Goal: Information Seeking & Learning: Learn about a topic

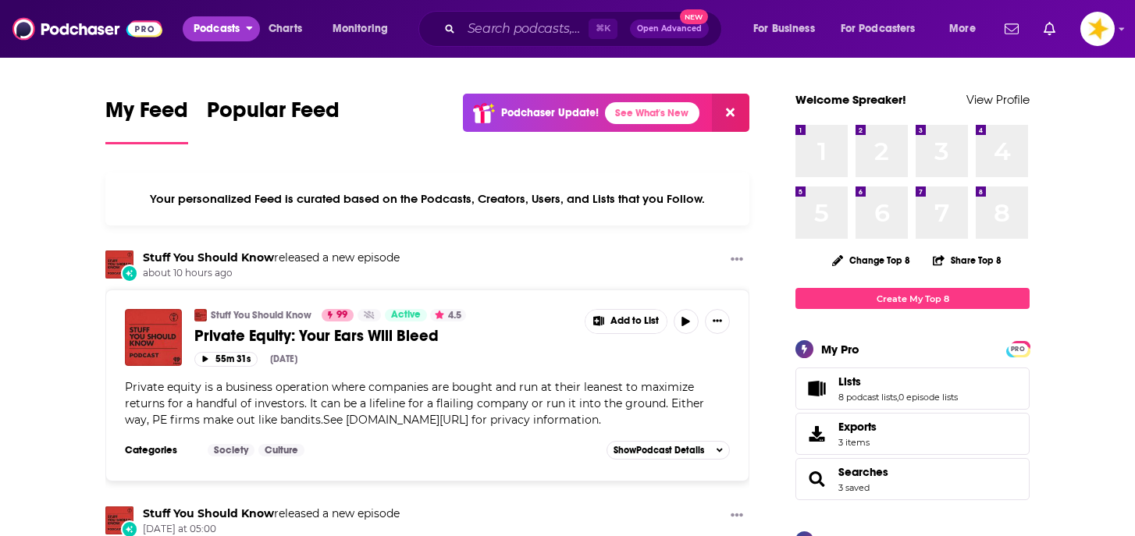
click at [229, 26] on span "Podcasts" at bounding box center [217, 29] width 46 height 22
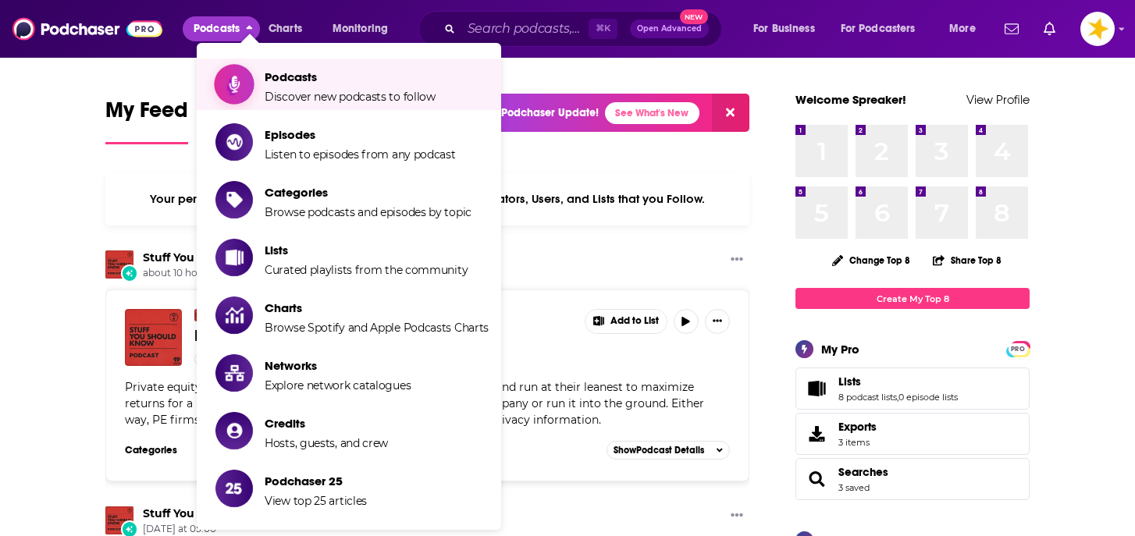
click at [257, 99] on link "Podcasts Discover new podcasts to follow" at bounding box center [351, 84] width 273 height 39
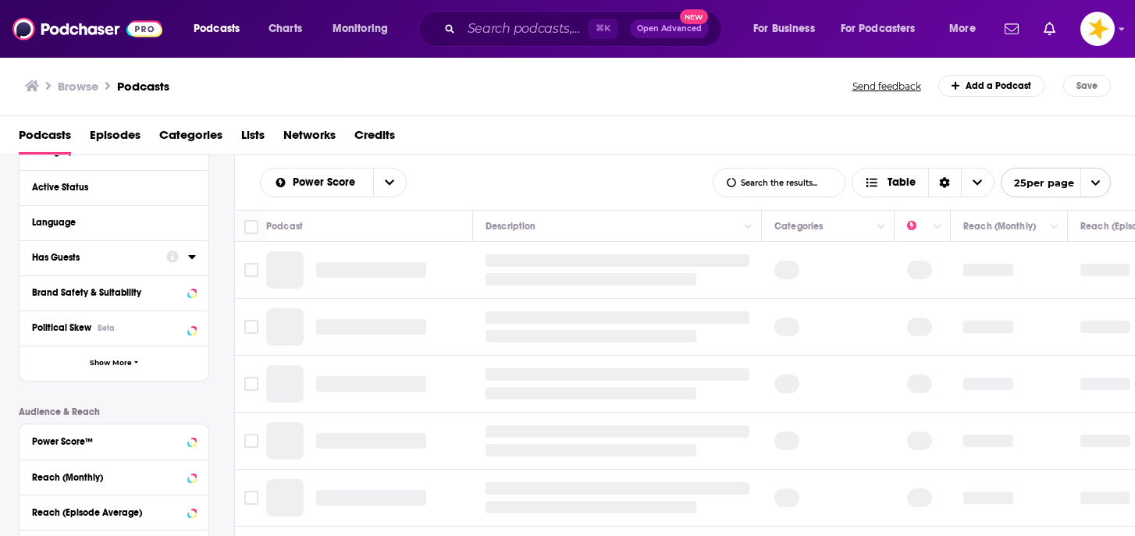
scroll to position [161, 0]
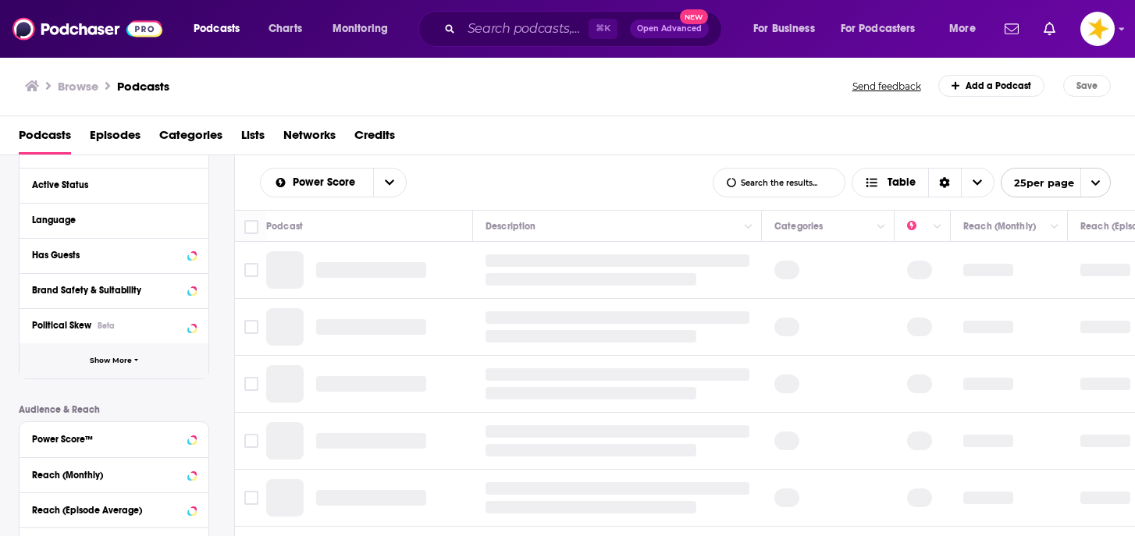
click at [105, 367] on button "Show More" at bounding box center [114, 360] width 189 height 35
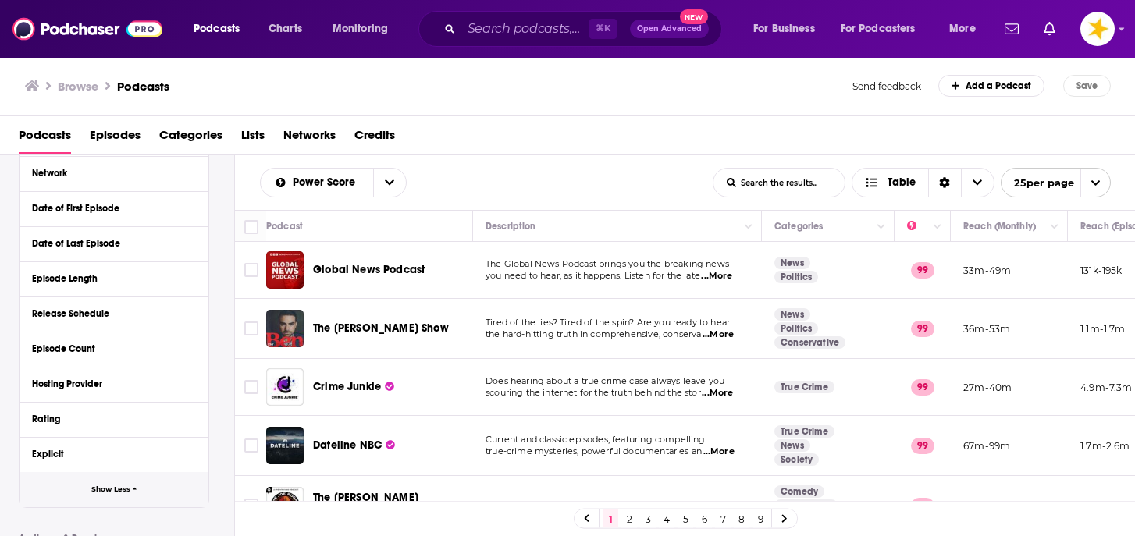
scroll to position [353, 0]
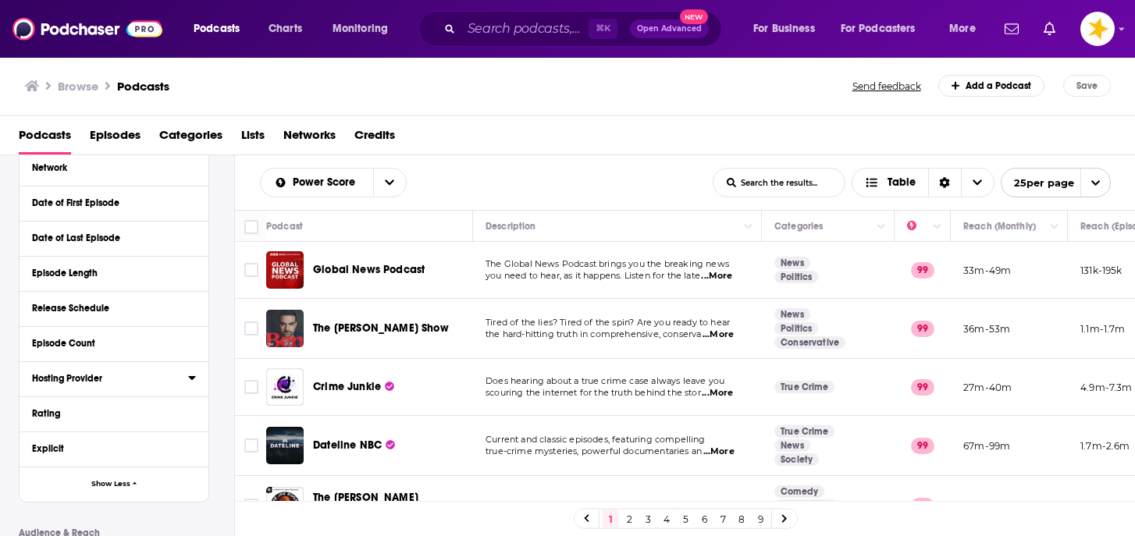
click at [86, 384] on div "Hosting Provider" at bounding box center [105, 378] width 146 height 11
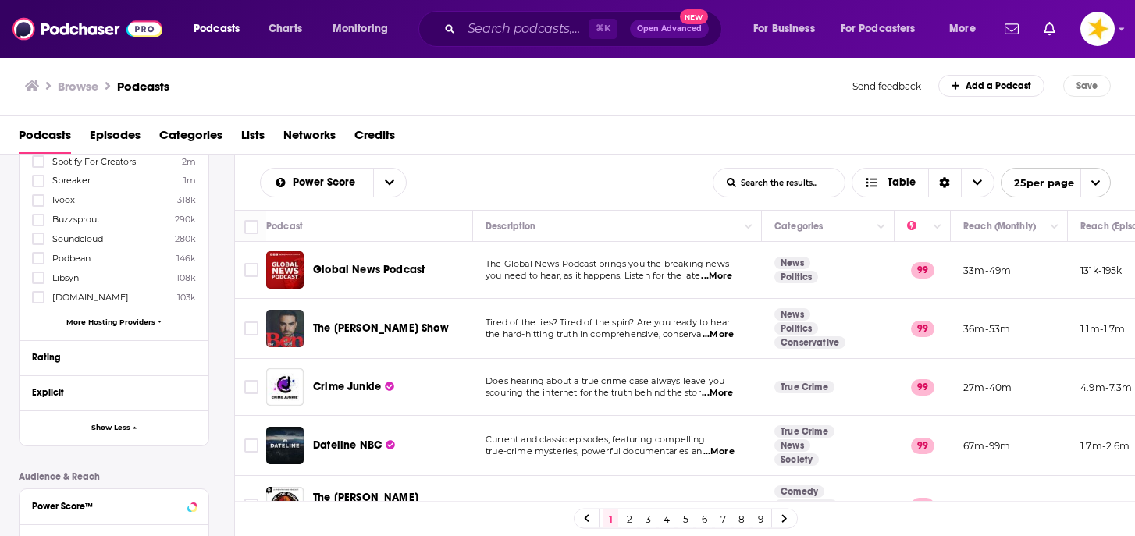
scroll to position [627, 0]
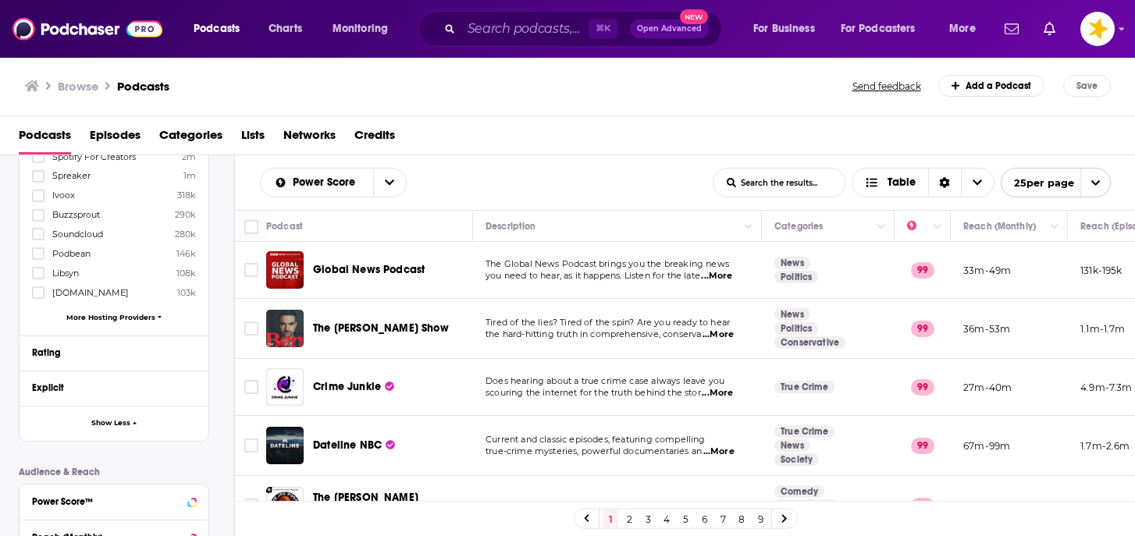
click at [88, 314] on span "More Hosting Providers" at bounding box center [110, 317] width 89 height 9
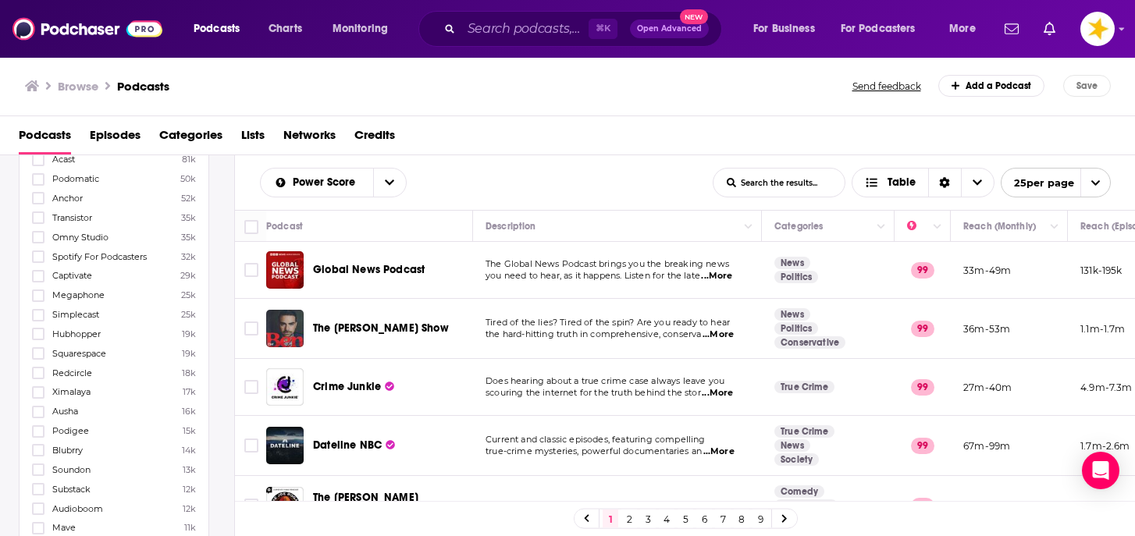
scroll to position [782, 0]
click at [39, 443] on icon at bounding box center [38, 447] width 9 height 9
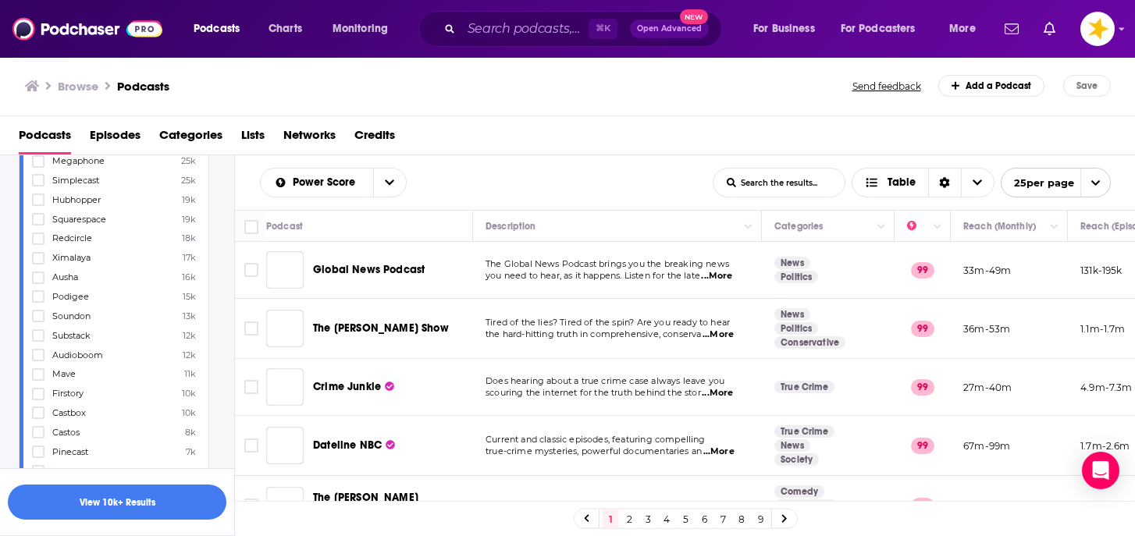
scroll to position [979, 0]
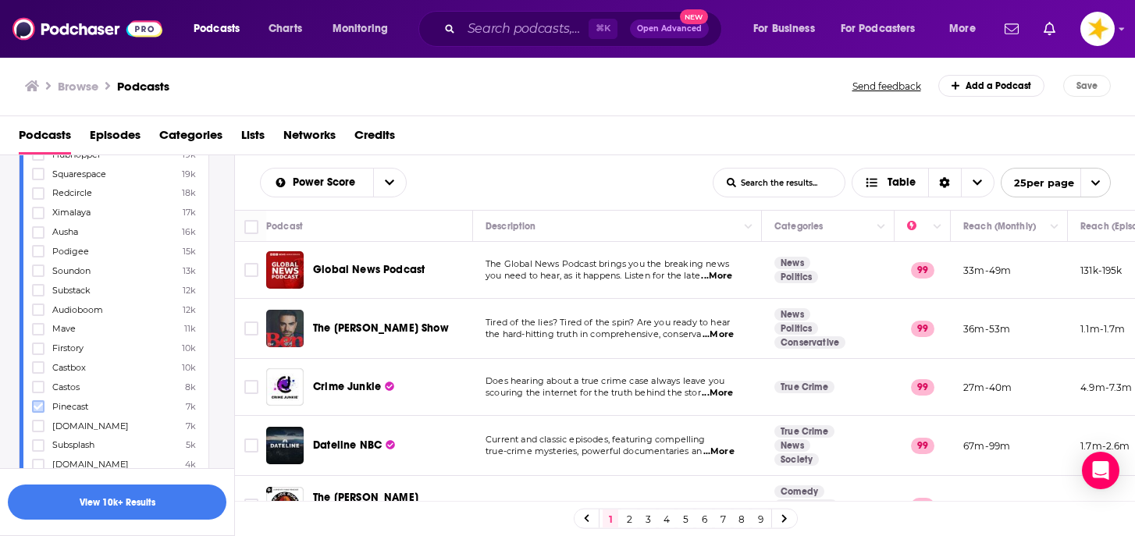
click at [37, 402] on icon at bounding box center [38, 406] width 9 height 9
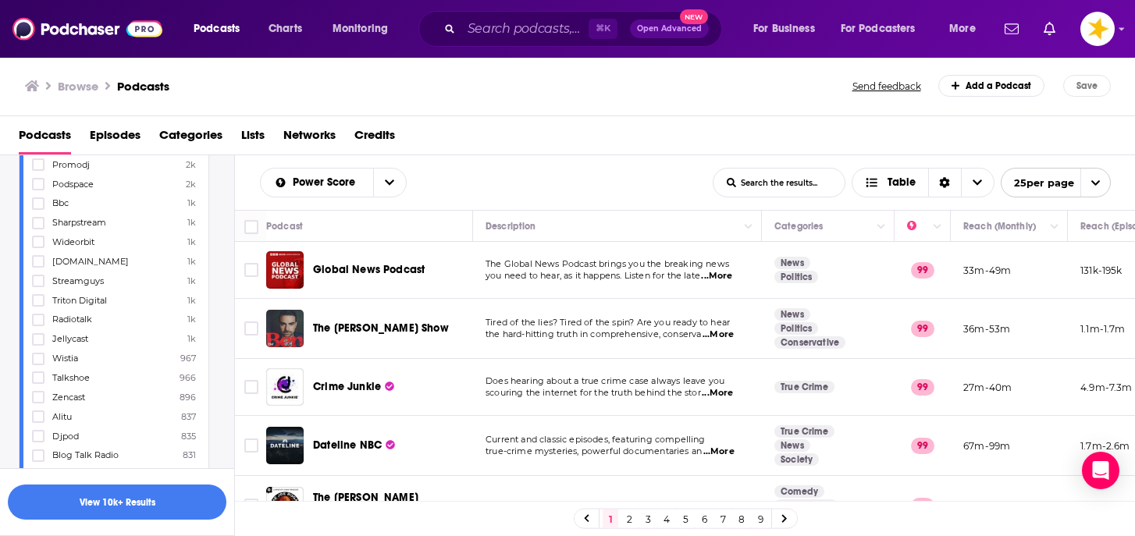
scroll to position [1712, 0]
click at [38, 290] on icon at bounding box center [38, 293] width 9 height 7
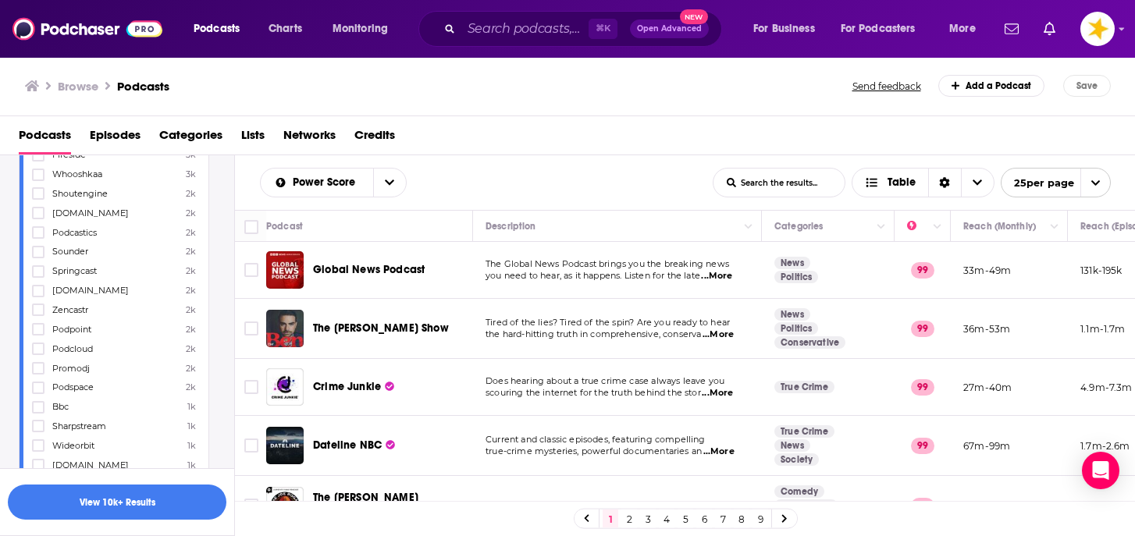
scroll to position [1528, 0]
click at [38, 318] on icon at bounding box center [38, 322] width 9 height 9
click at [35, 240] on icon at bounding box center [38, 244] width 9 height 9
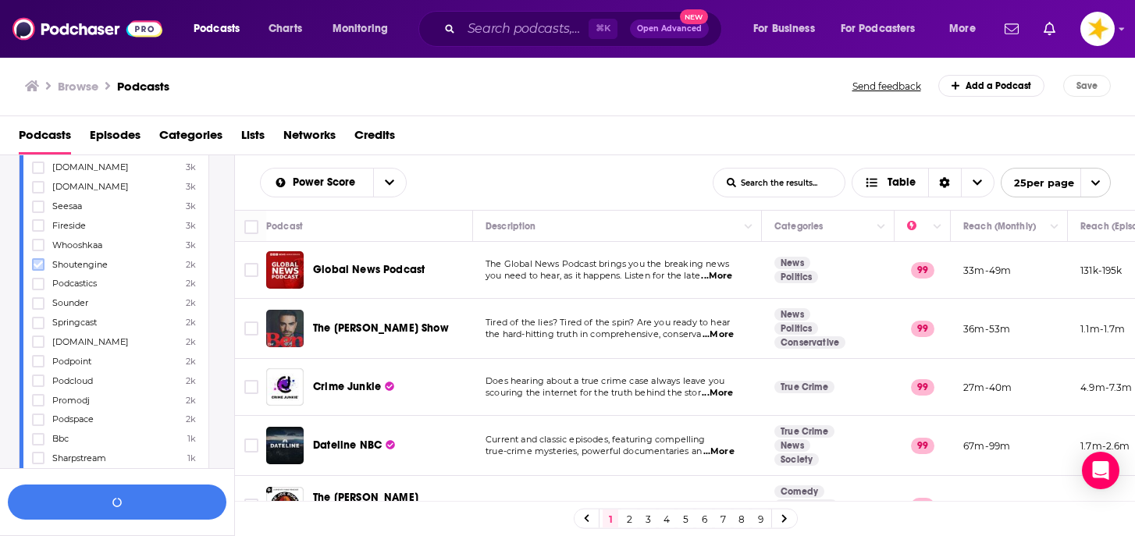
scroll to position [1499, 0]
click at [37, 230] on icon at bounding box center [38, 234] width 9 height 9
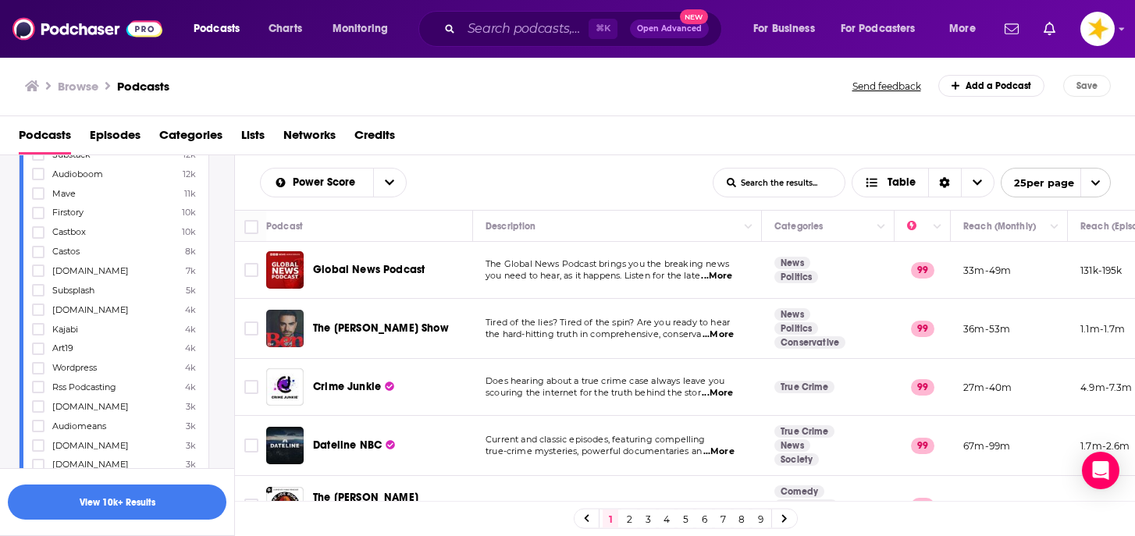
scroll to position [1208, 0]
click at [37, 251] on icon at bounding box center [38, 254] width 9 height 7
click at [39, 251] on icon at bounding box center [38, 254] width 9 height 7
click at [40, 192] on icon at bounding box center [38, 196] width 9 height 9
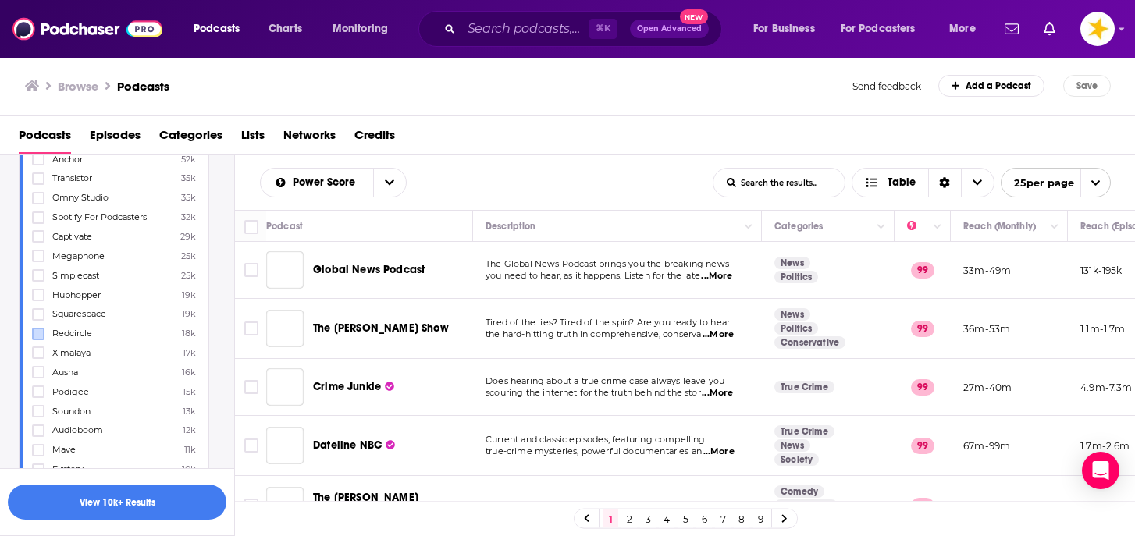
scroll to position [979, 0]
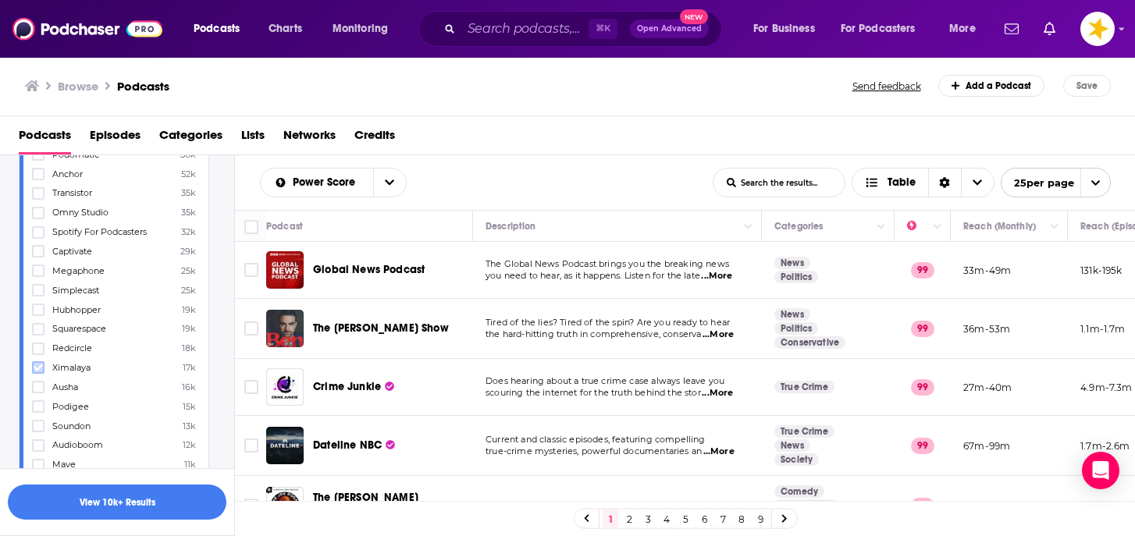
click at [41, 363] on icon at bounding box center [38, 367] width 9 height 9
click at [37, 266] on icon at bounding box center [38, 270] width 9 height 9
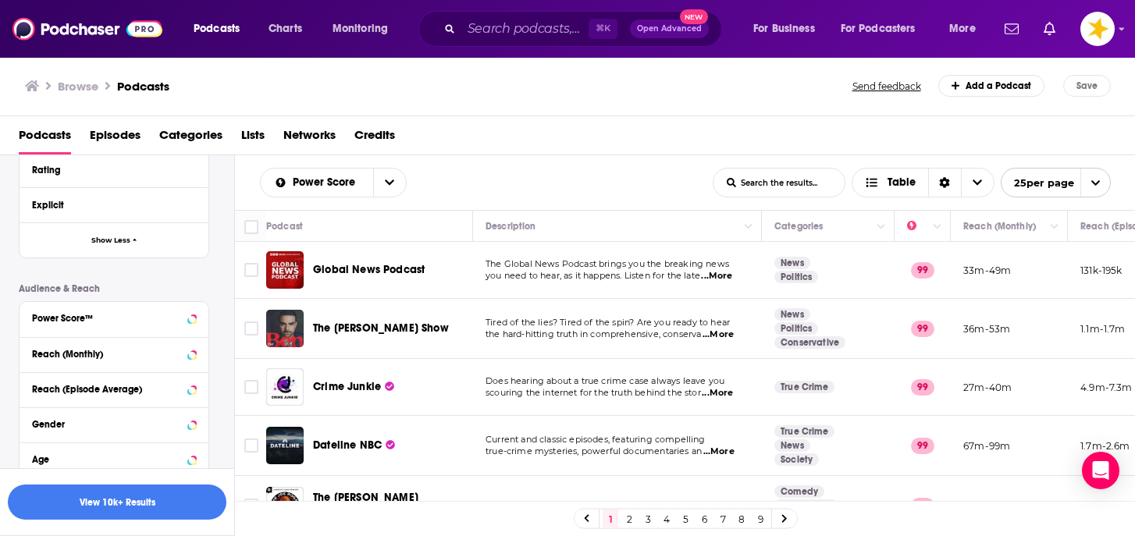
scroll to position [4410, 0]
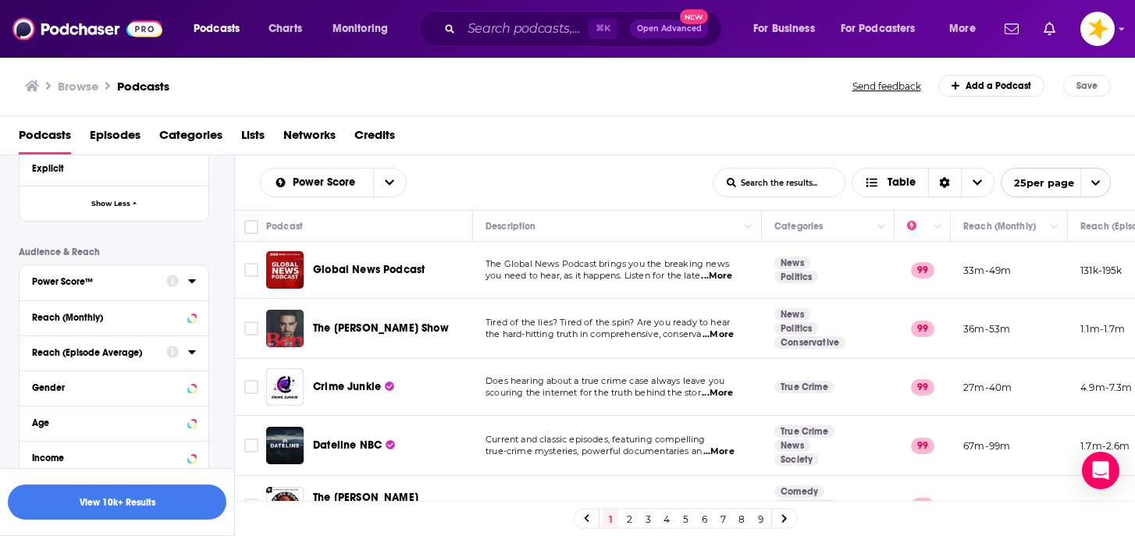
click at [123, 276] on div "Power Score™" at bounding box center [94, 281] width 124 height 11
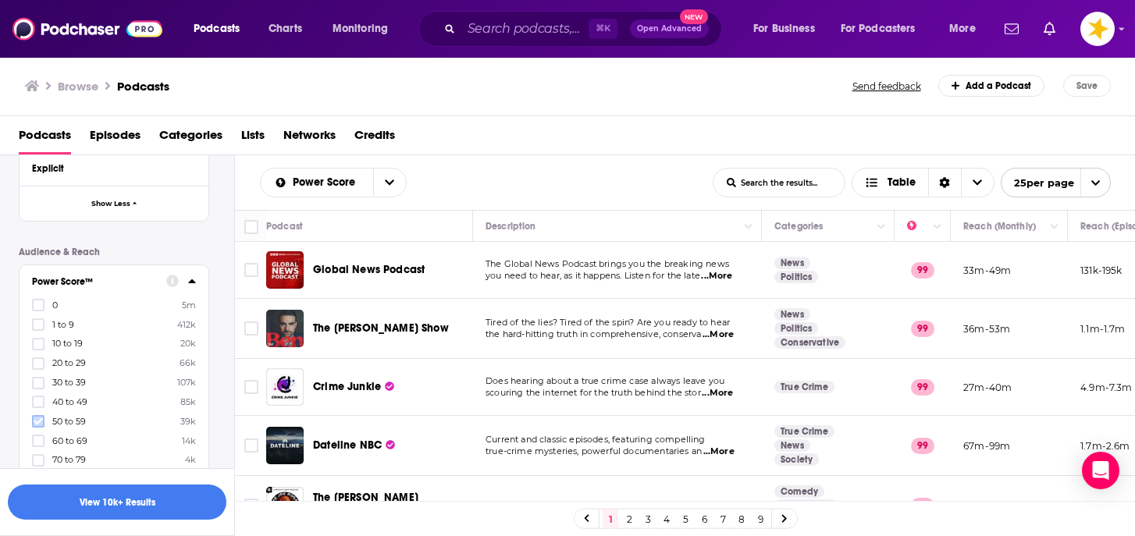
click at [40, 418] on icon at bounding box center [38, 421] width 9 height 7
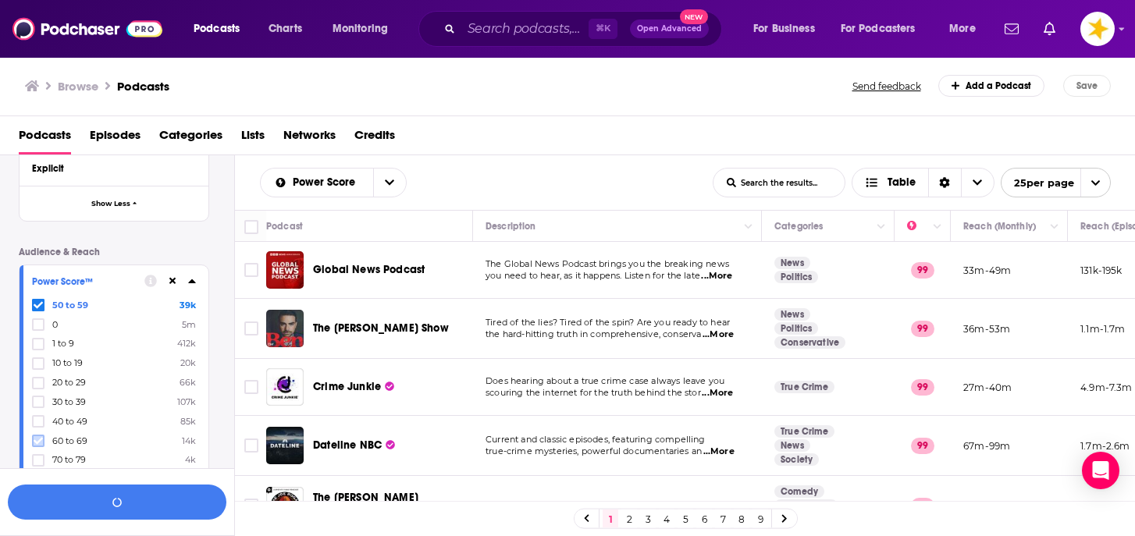
click at [41, 436] on icon at bounding box center [38, 440] width 9 height 9
click at [39, 456] on icon at bounding box center [38, 459] width 9 height 7
click at [38, 475] on icon at bounding box center [38, 479] width 9 height 9
click at [37, 495] on icon at bounding box center [38, 499] width 9 height 9
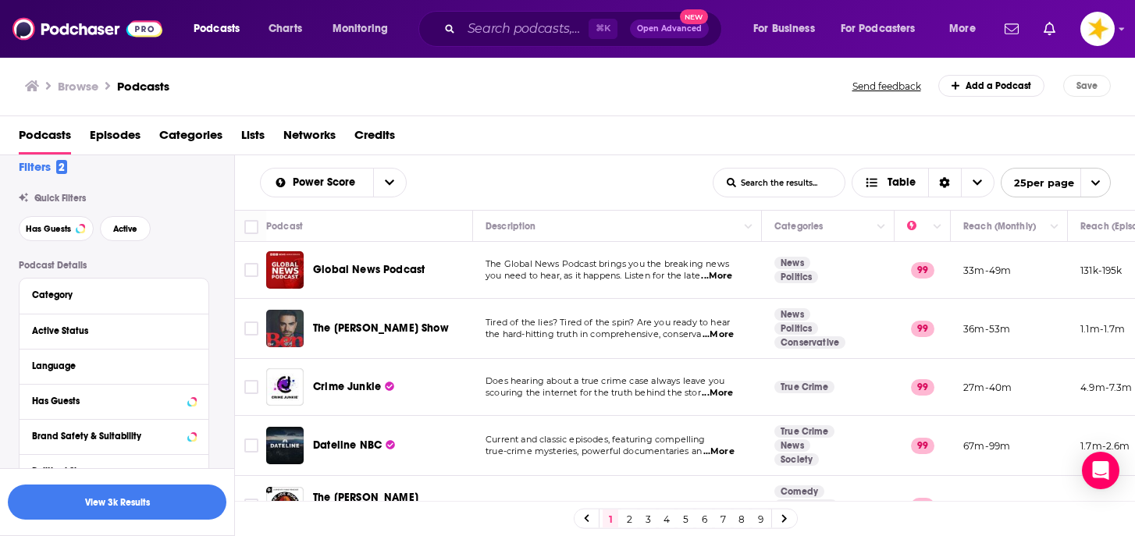
scroll to position [0, 0]
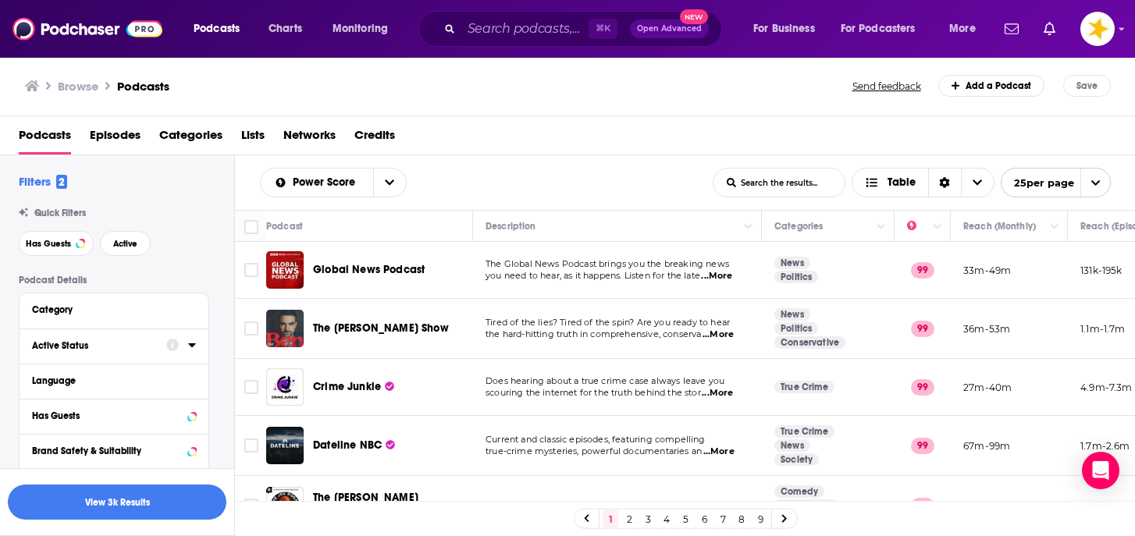
click at [79, 345] on div "Active Status" at bounding box center [94, 345] width 124 height 11
click at [57, 376] on span "All" at bounding box center [106, 374] width 146 height 20
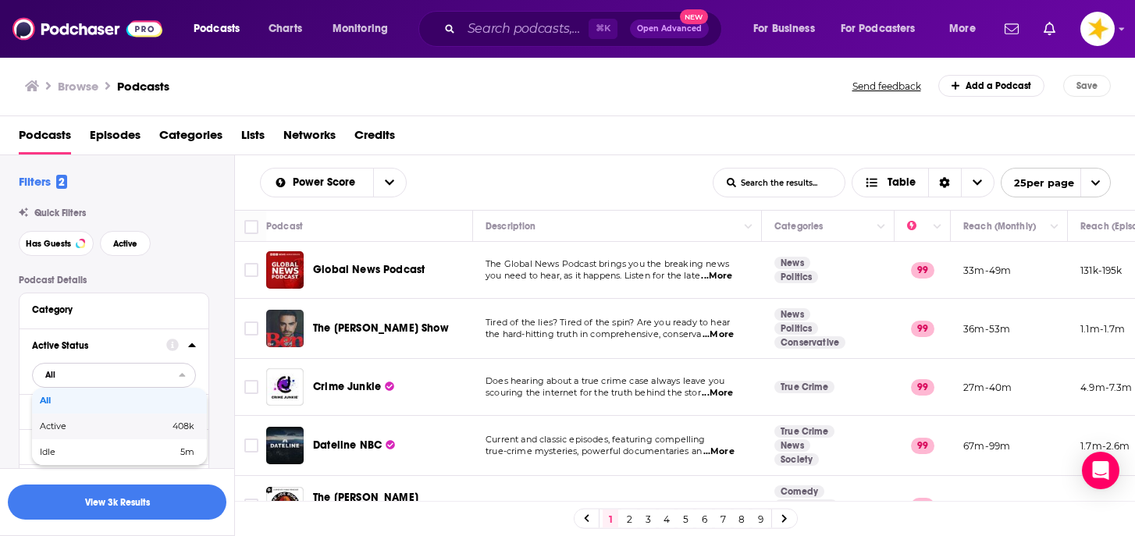
click at [59, 424] on span "Active" at bounding box center [79, 426] width 78 height 9
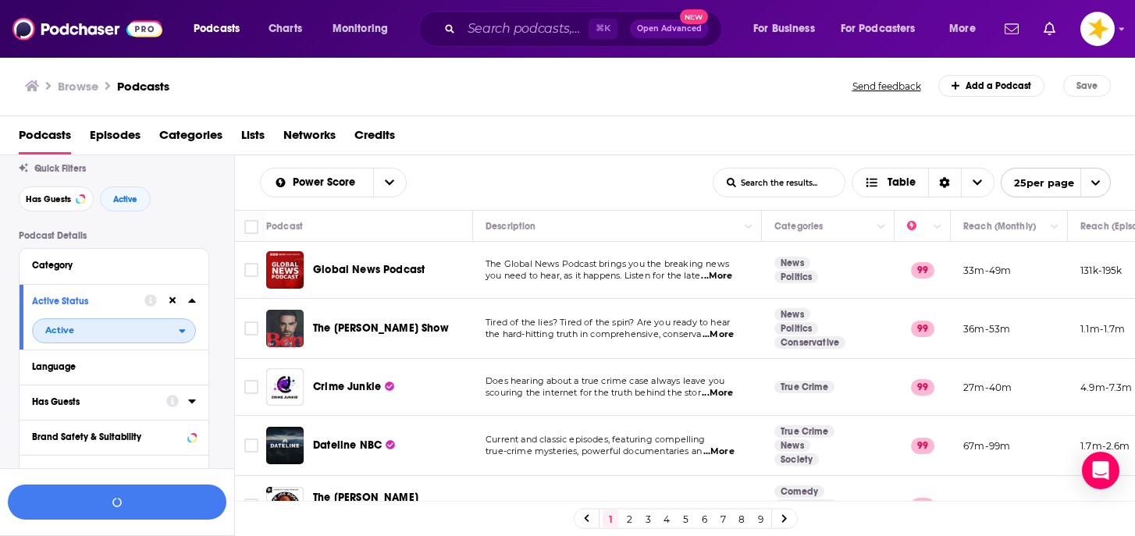
scroll to position [48, 0]
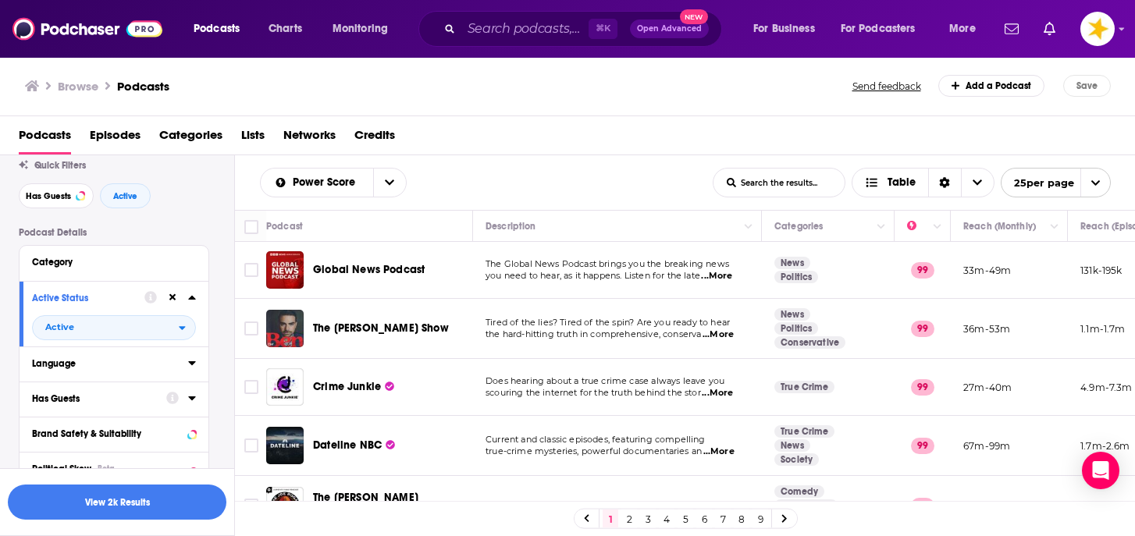
click at [70, 361] on div "Language" at bounding box center [105, 363] width 146 height 11
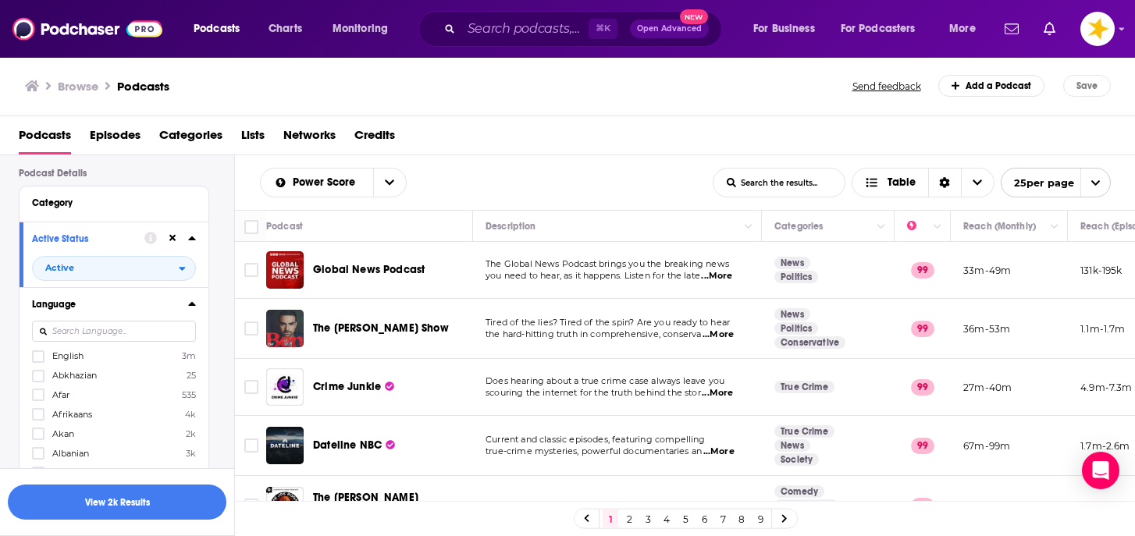
scroll to position [126, 0]
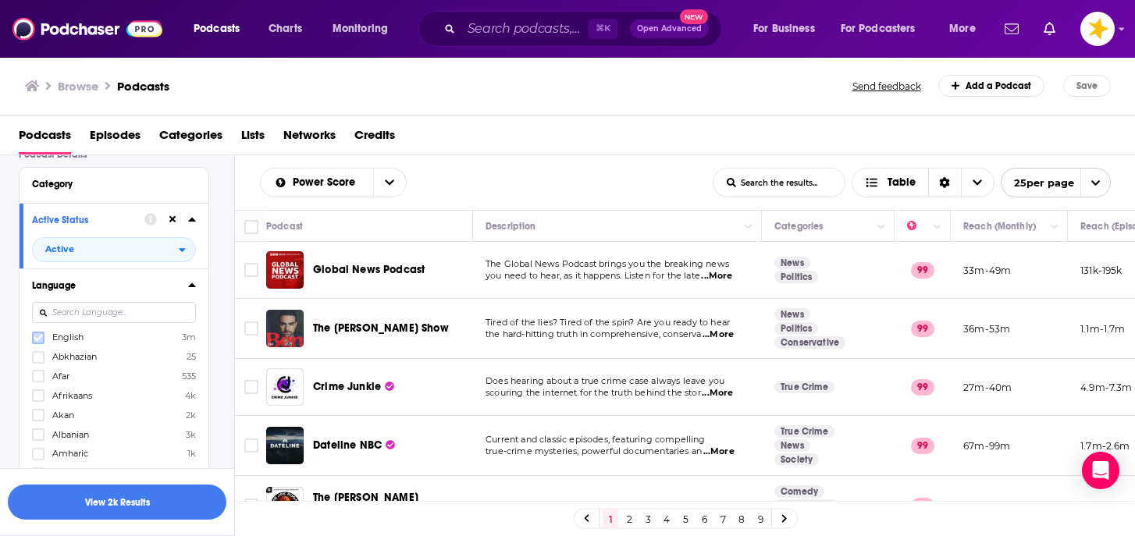
click at [34, 339] on icon at bounding box center [38, 337] width 9 height 7
click at [113, 502] on button "View 2k Results" at bounding box center [117, 502] width 218 height 35
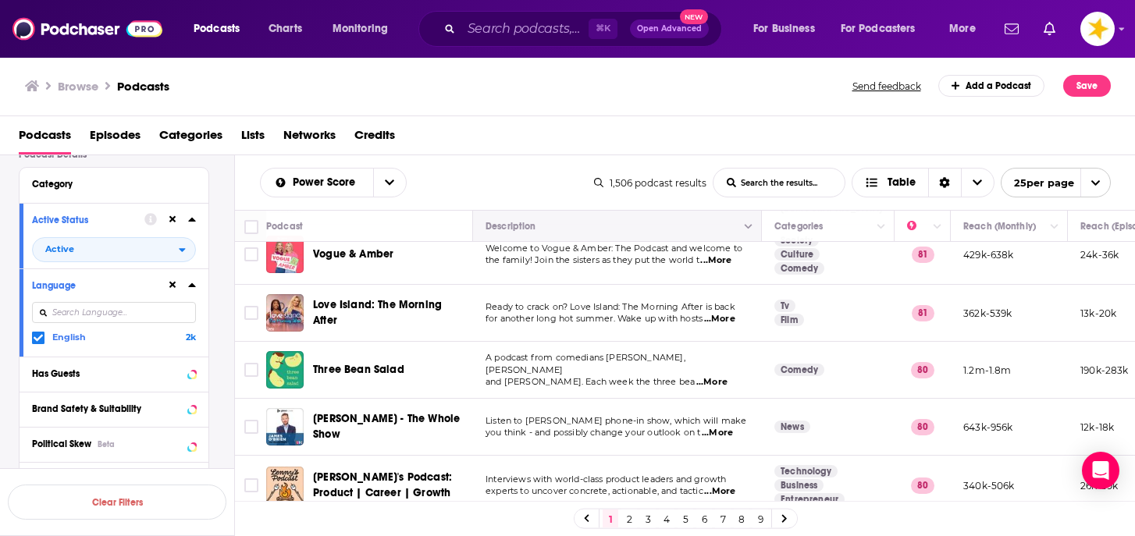
scroll to position [652, 0]
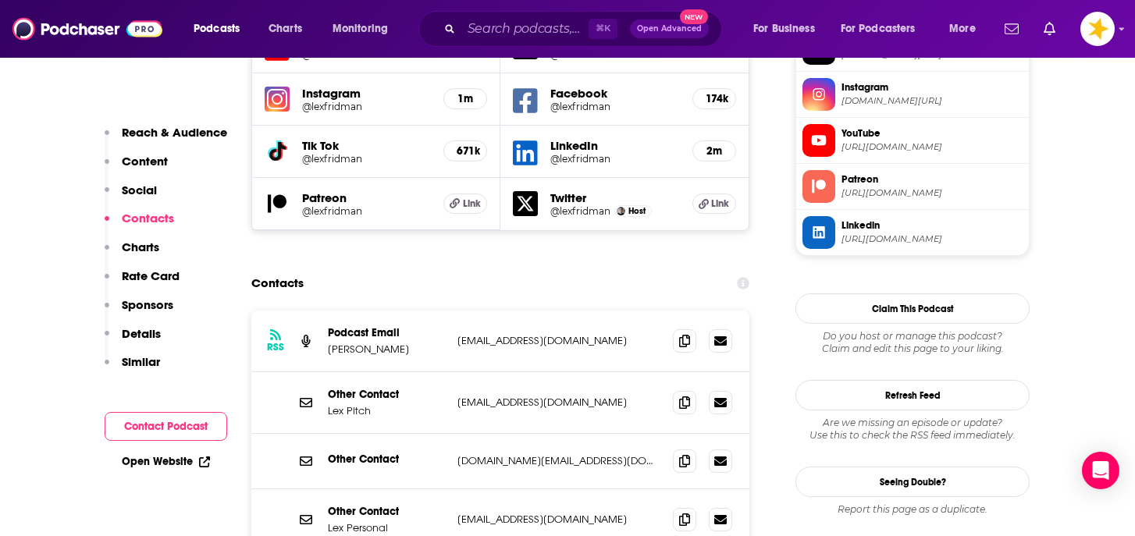
scroll to position [1484, 0]
click at [682, 333] on icon at bounding box center [684, 339] width 11 height 12
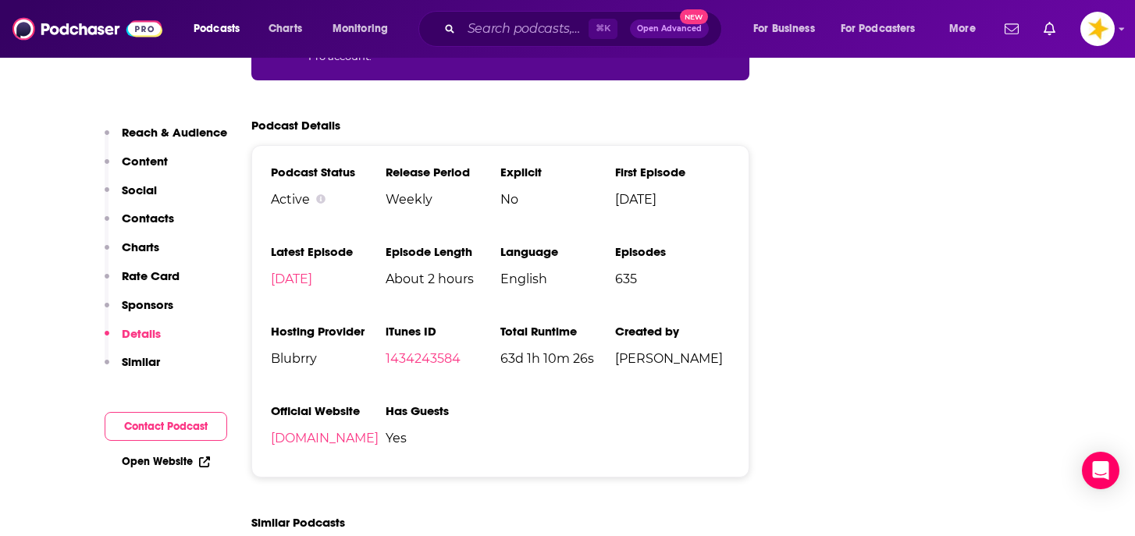
scroll to position [3199, 0]
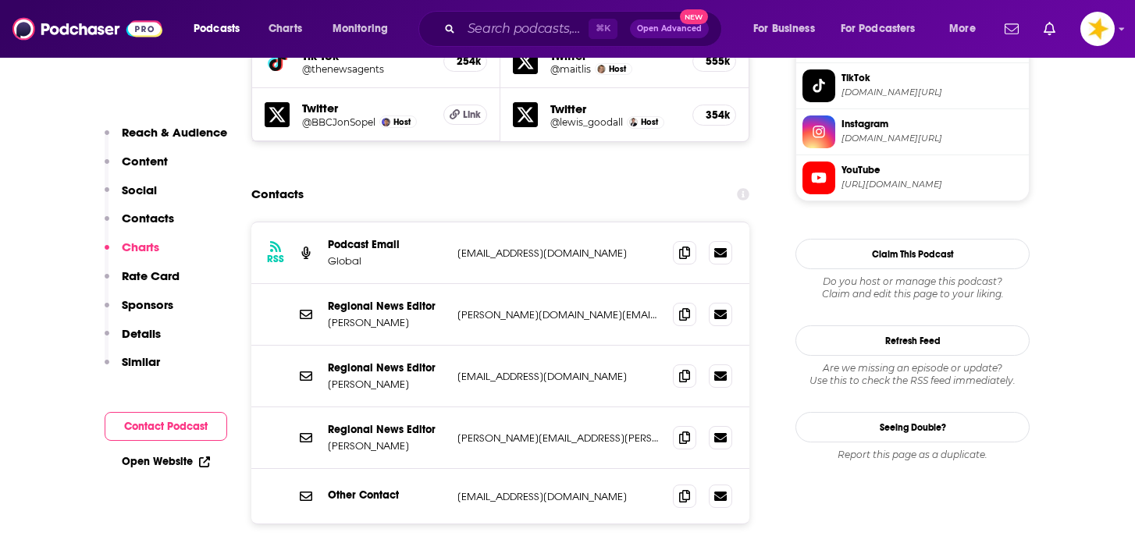
scroll to position [1540, 0]
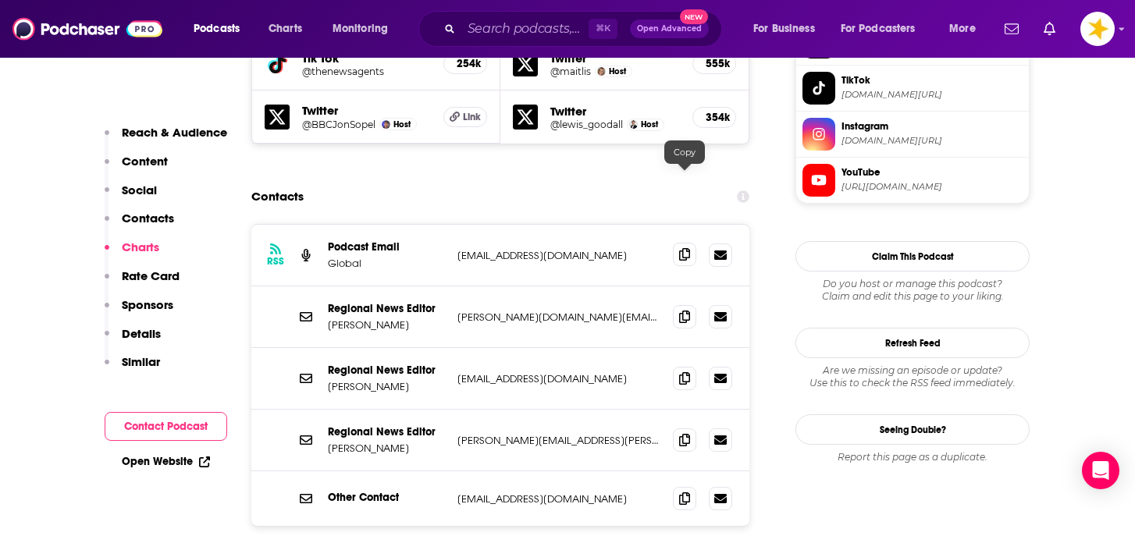
click at [675, 243] on span at bounding box center [684, 254] width 23 height 23
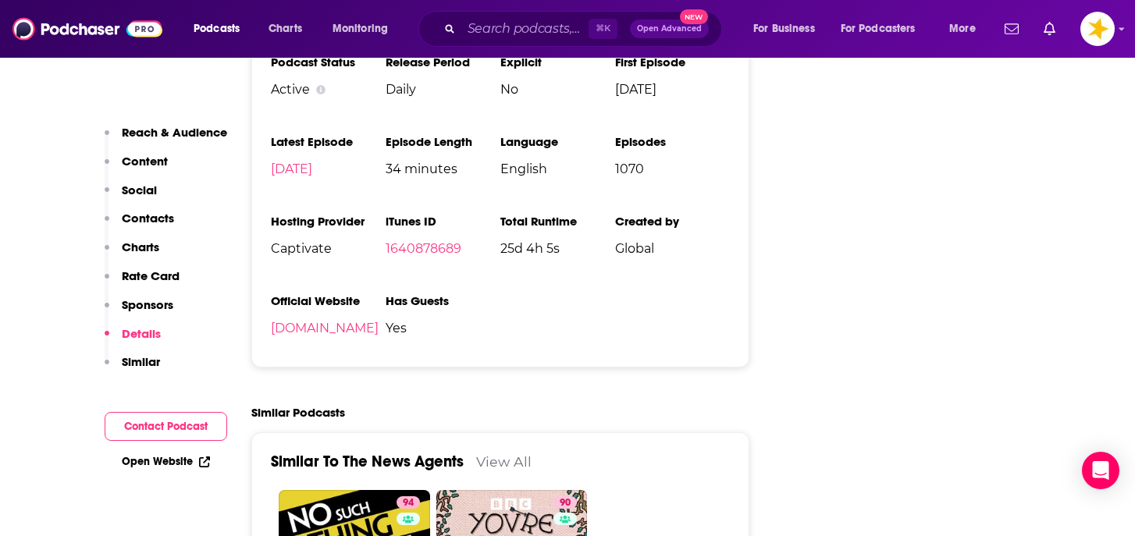
scroll to position [3356, 0]
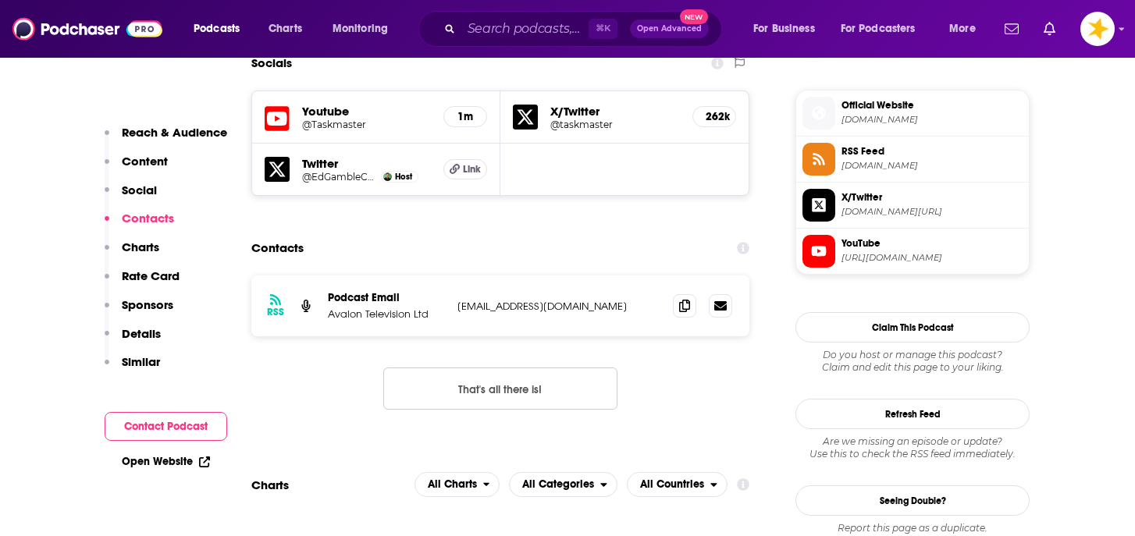
scroll to position [1383, 0]
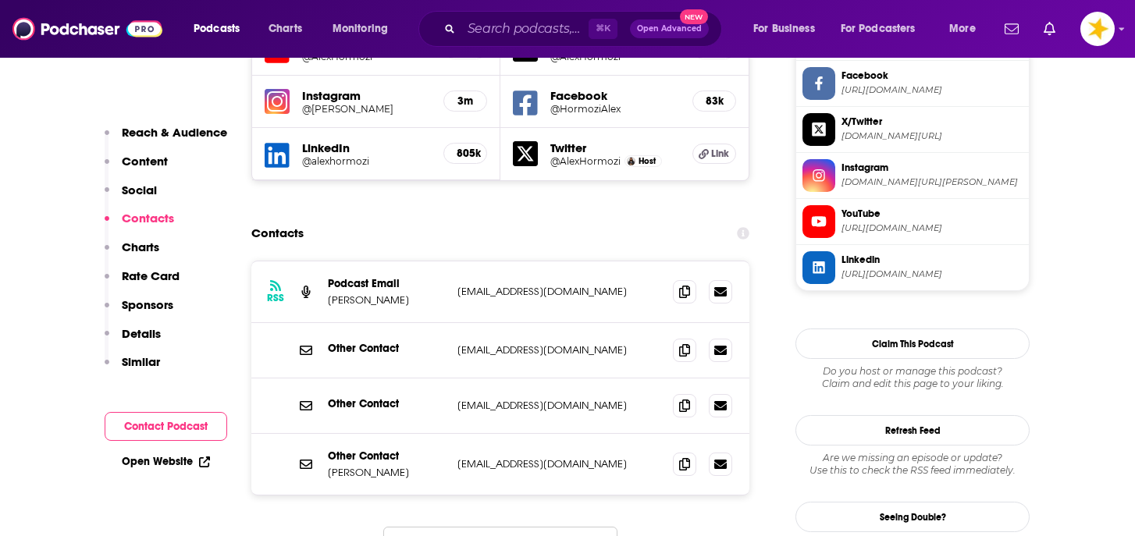
scroll to position [1501, 0]
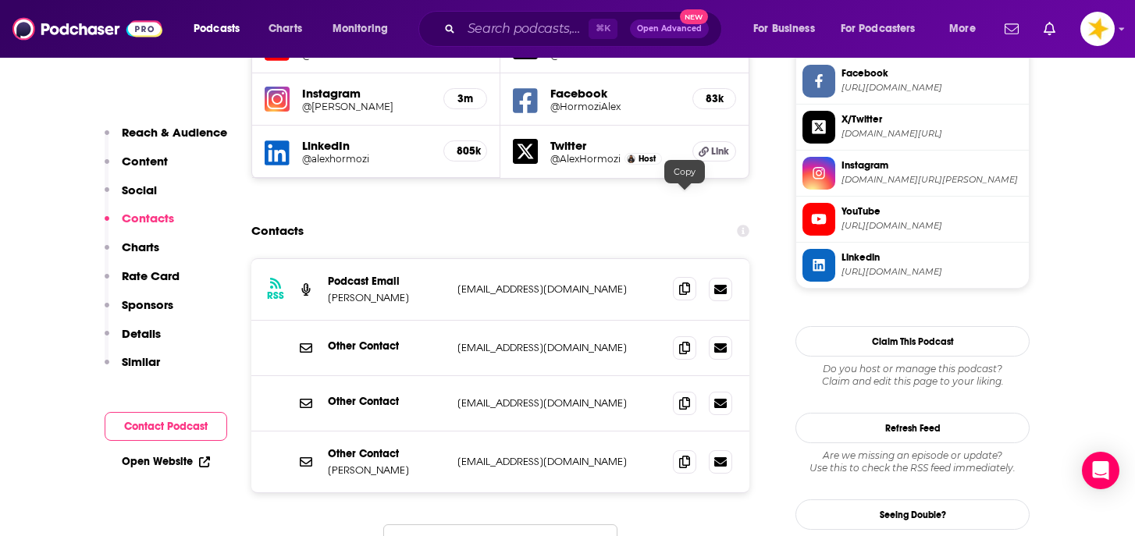
click at [684, 282] on icon at bounding box center [684, 288] width 11 height 12
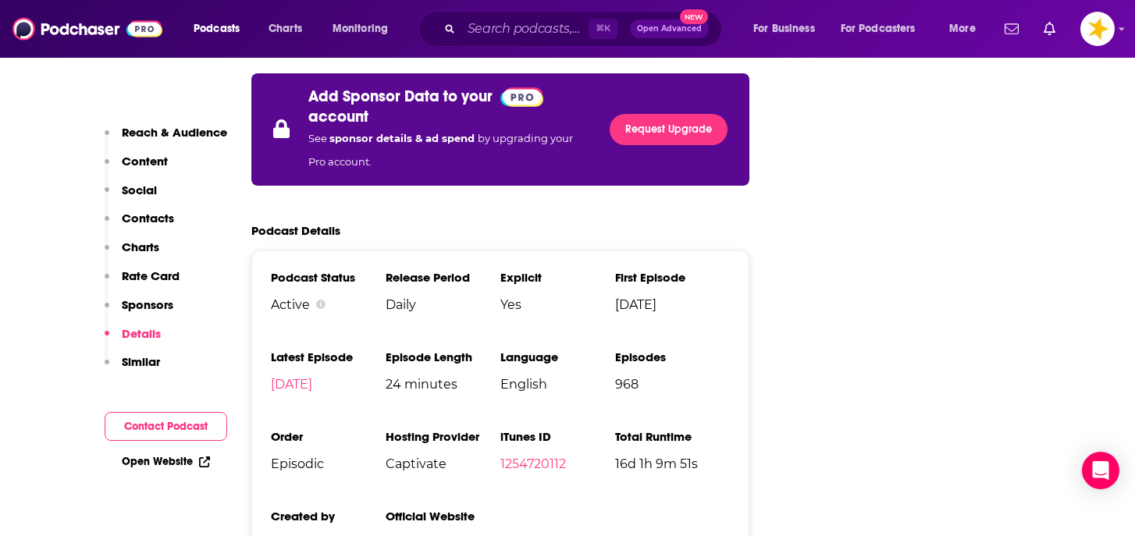
scroll to position [3088, 0]
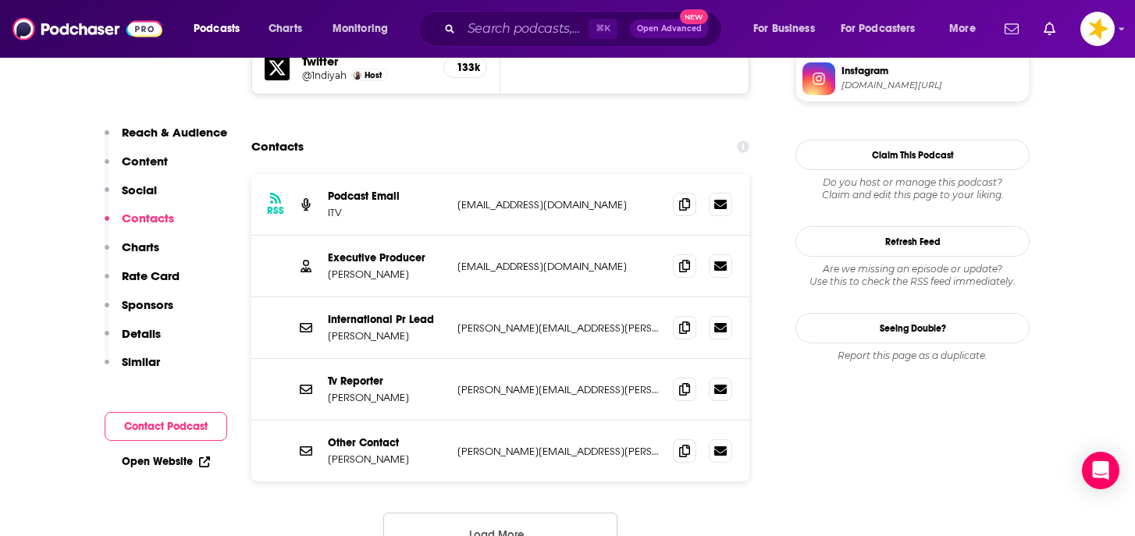
scroll to position [1554, 0]
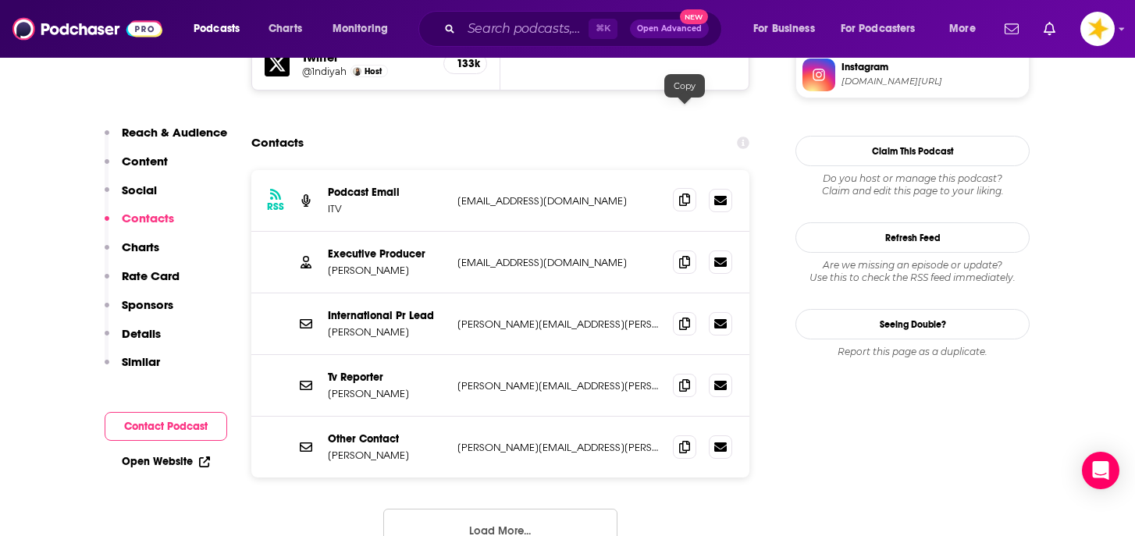
click at [687, 194] on icon at bounding box center [684, 200] width 11 height 12
click at [683, 194] on icon at bounding box center [684, 200] width 11 height 12
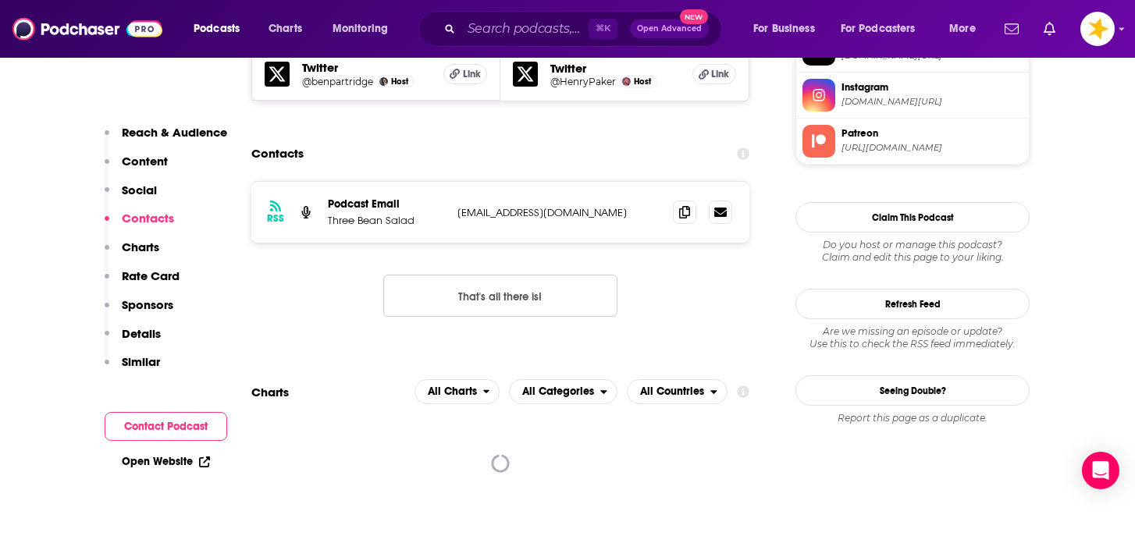
scroll to position [1496, 0]
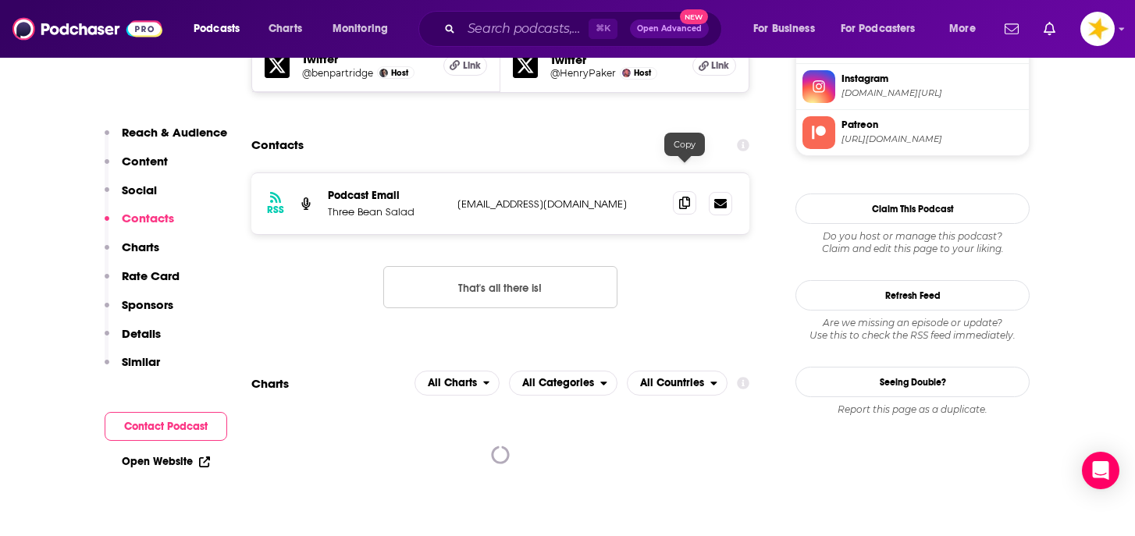
click at [691, 191] on span at bounding box center [684, 202] width 23 height 23
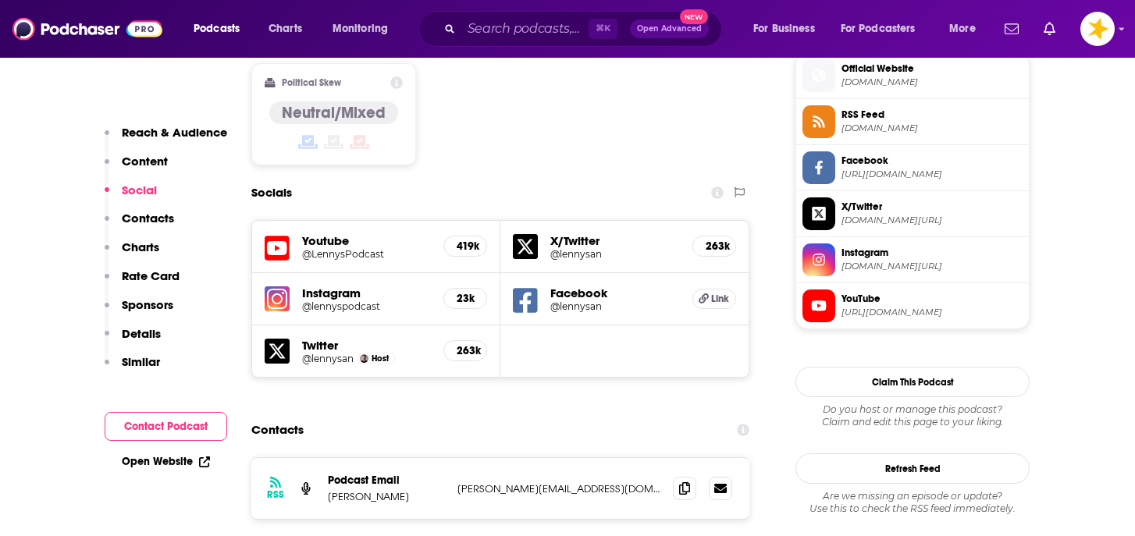
scroll to position [1284, 0]
click at [688, 481] on icon at bounding box center [684, 487] width 11 height 12
